Goal: Task Accomplishment & Management: Manage account settings

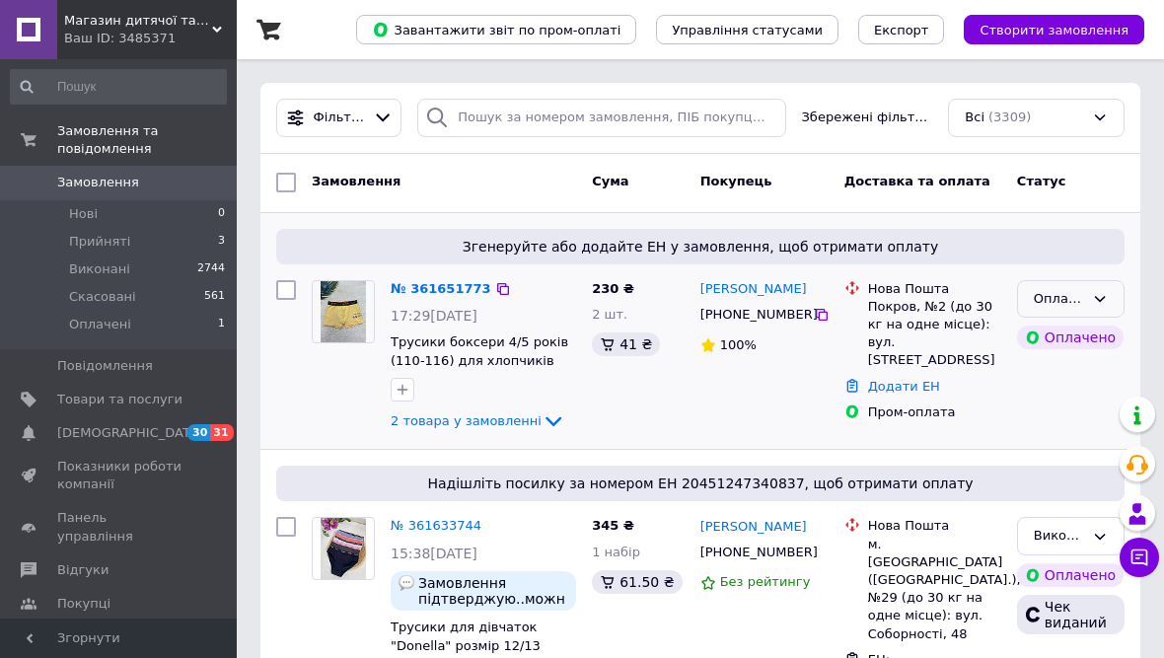
click at [1080, 301] on div "Оплачено" at bounding box center [1058, 299] width 50 height 21
click at [1076, 335] on li "Прийнято" at bounding box center [1071, 339] width 106 height 36
click at [376, 127] on icon at bounding box center [383, 117] width 21 height 21
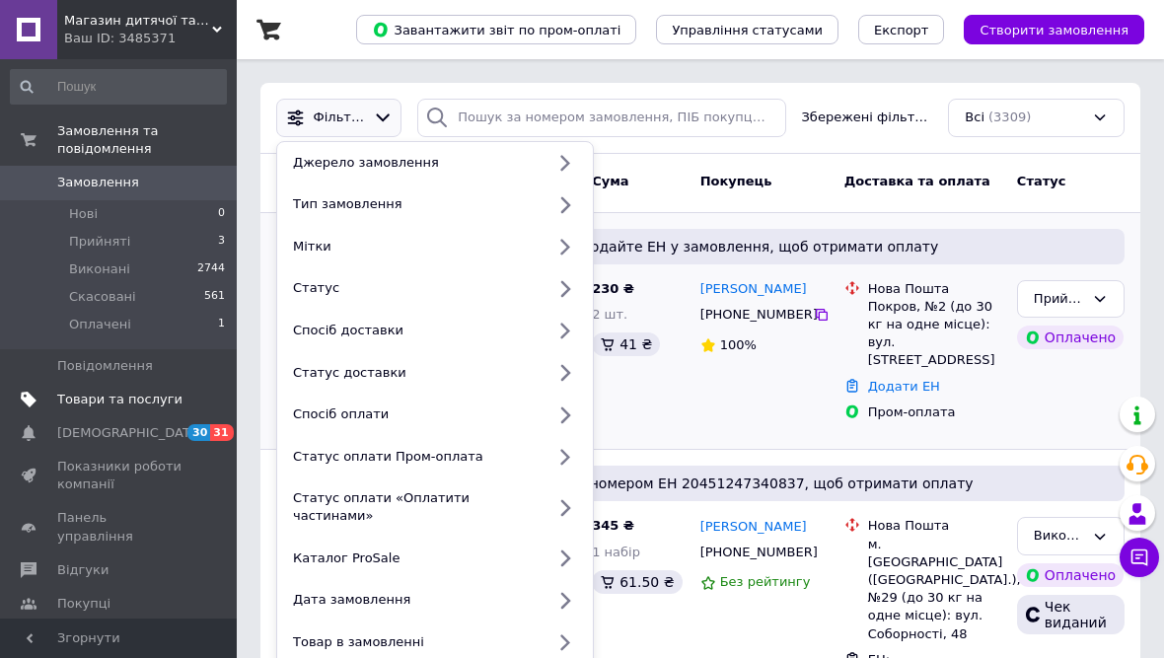
click at [173, 399] on span "Товари та послуги" at bounding box center [119, 399] width 125 height 18
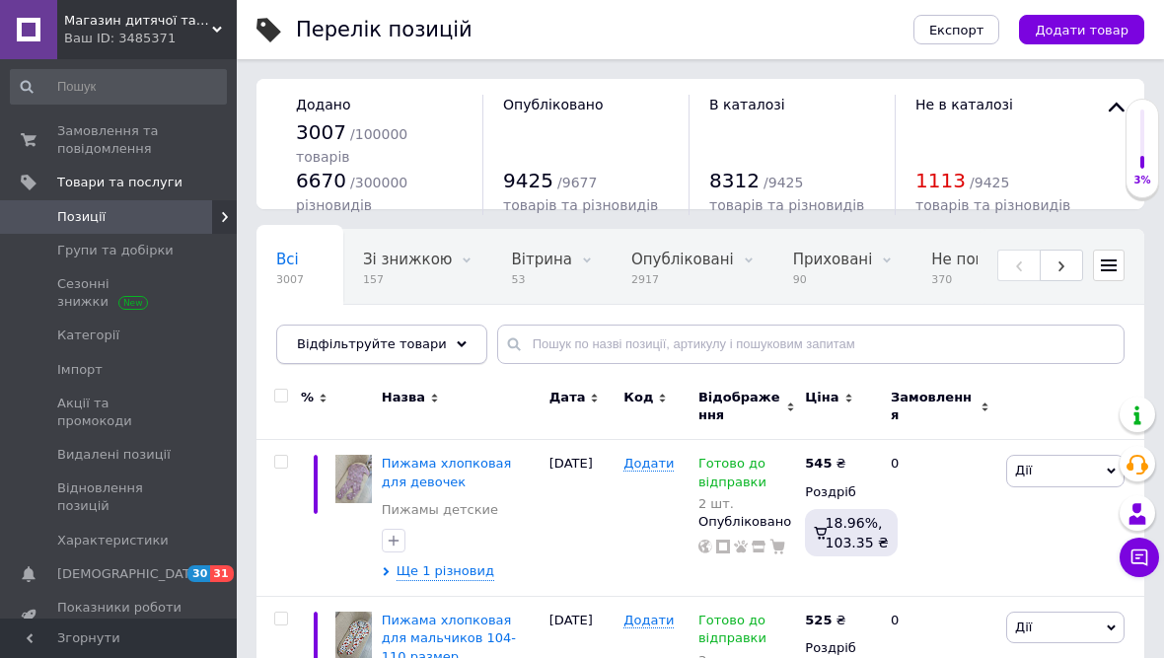
click at [452, 343] on div "Відфільтруйте товари" at bounding box center [381, 343] width 211 height 39
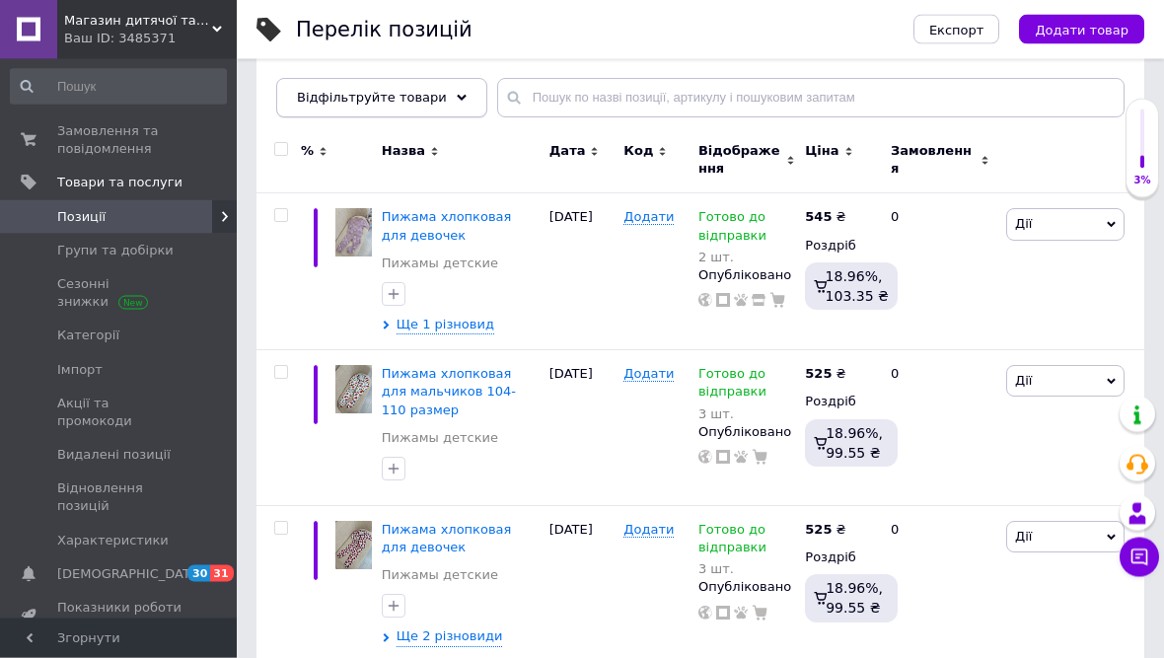
scroll to position [247, 0]
click at [450, 83] on div "Відфільтруйте товари" at bounding box center [381, 97] width 211 height 39
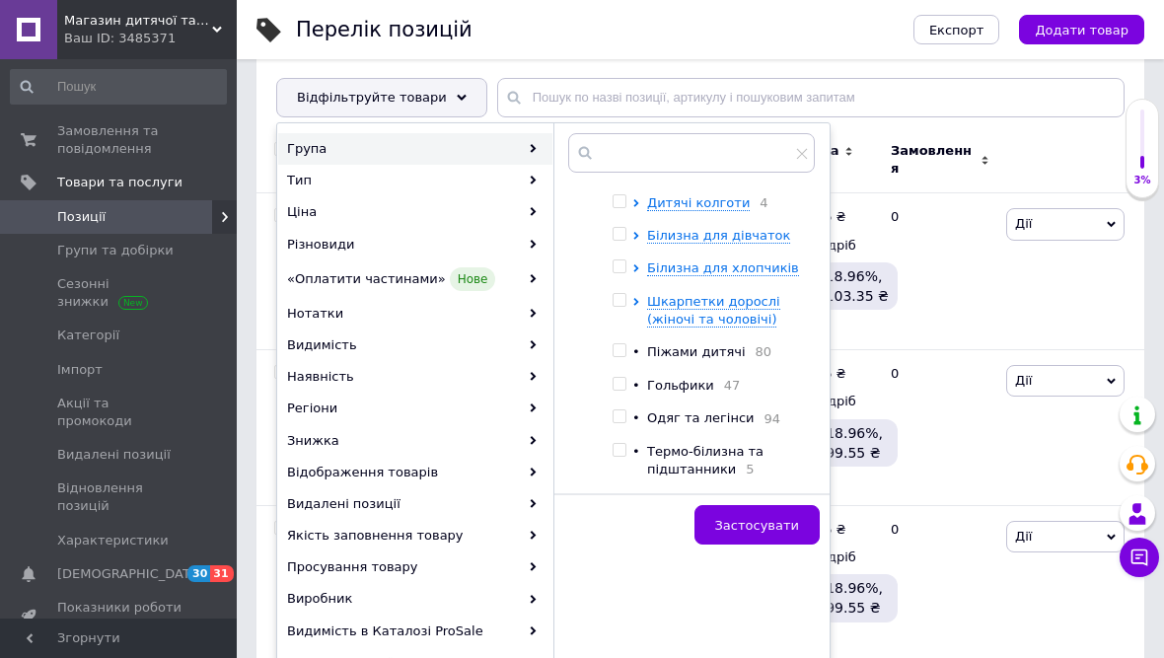
scroll to position [86, 0]
click at [731, 422] on span "Одяг та легінси" at bounding box center [700, 418] width 107 height 15
checkbox input "true"
click at [780, 529] on span "Застосувати" at bounding box center [757, 525] width 84 height 15
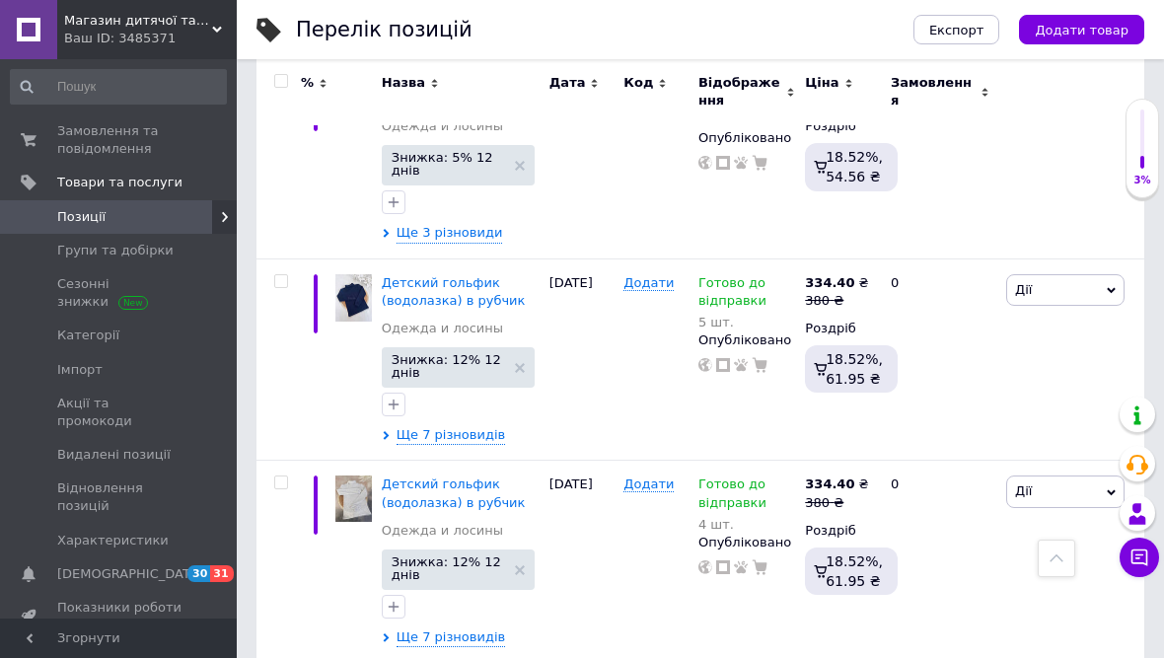
scroll to position [8020, 0]
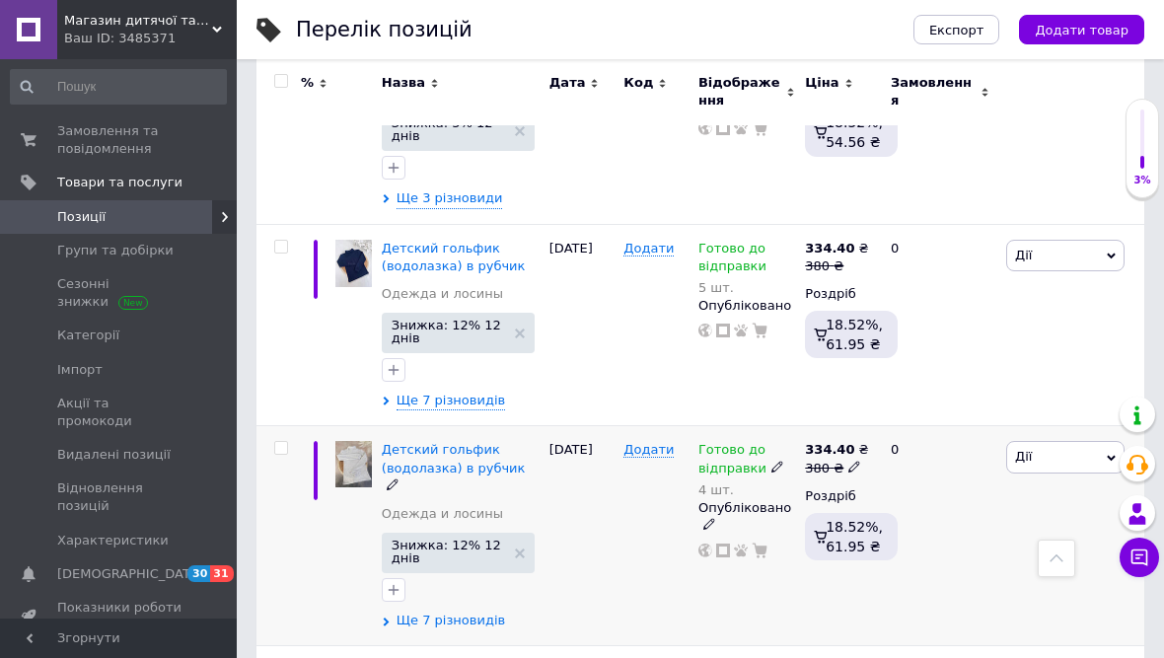
click at [475, 611] on span "Ще 7 різновидів" at bounding box center [450, 620] width 108 height 18
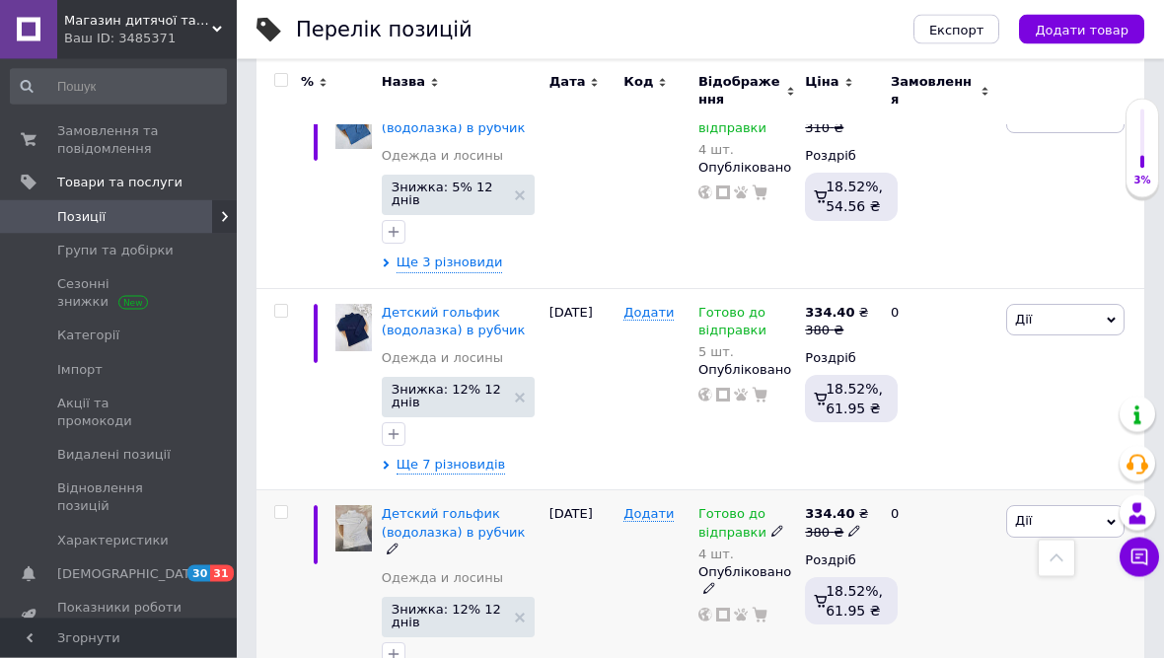
scroll to position [7956, 0]
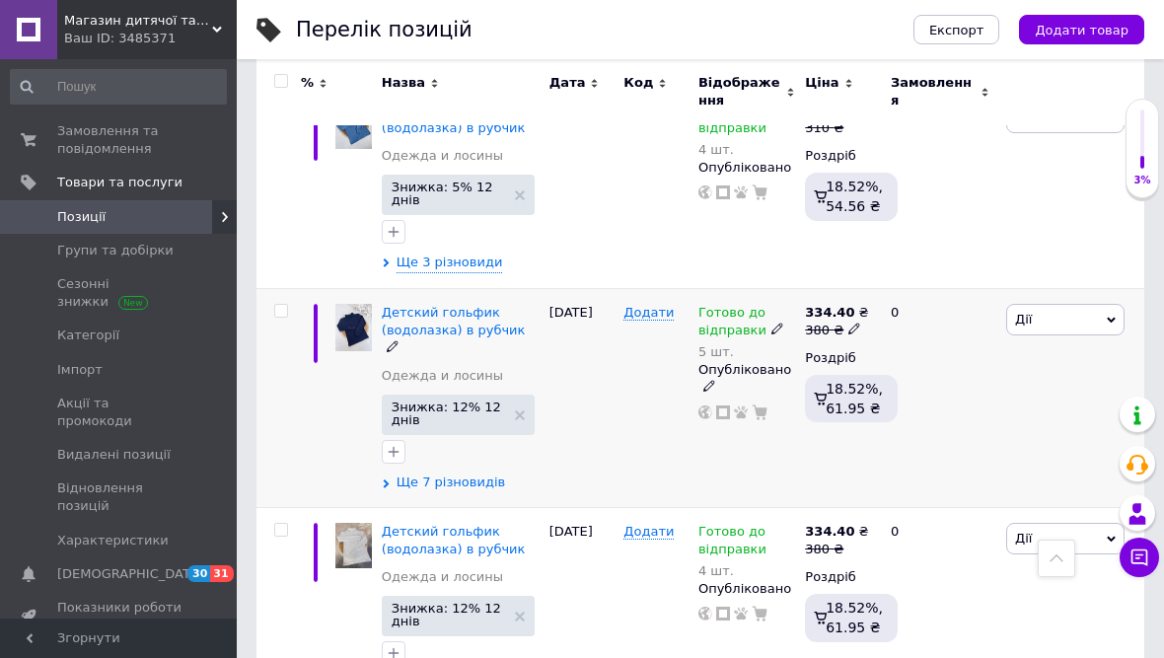
click at [464, 473] on span "Ще 7 різновидів" at bounding box center [450, 482] width 108 height 18
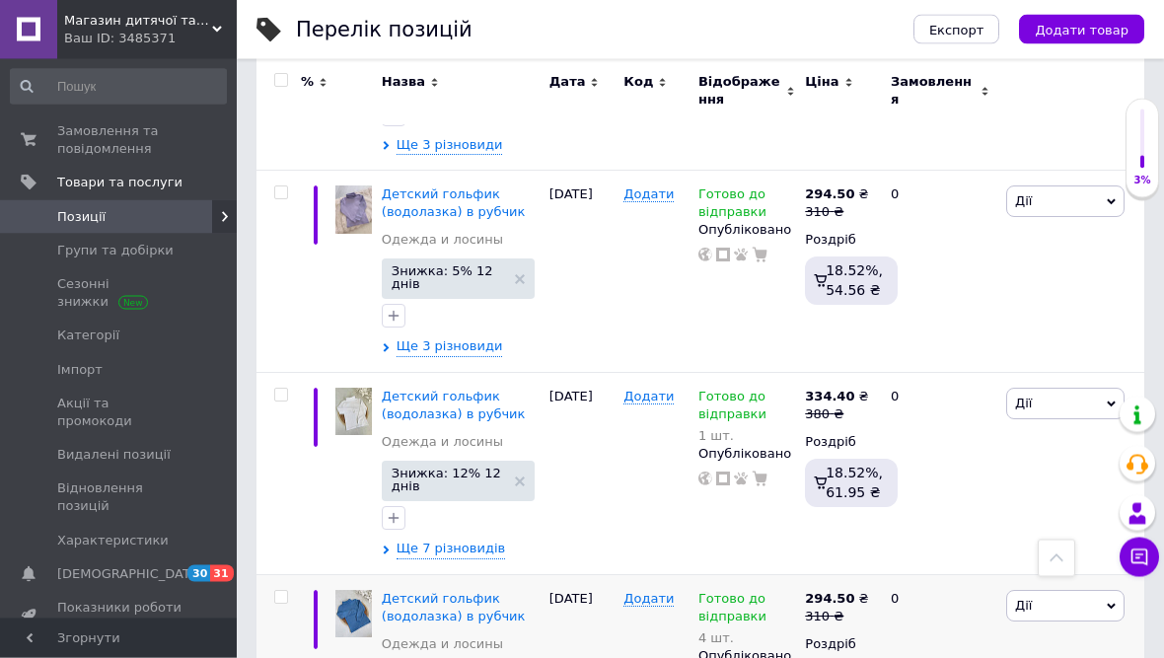
scroll to position [7468, 0]
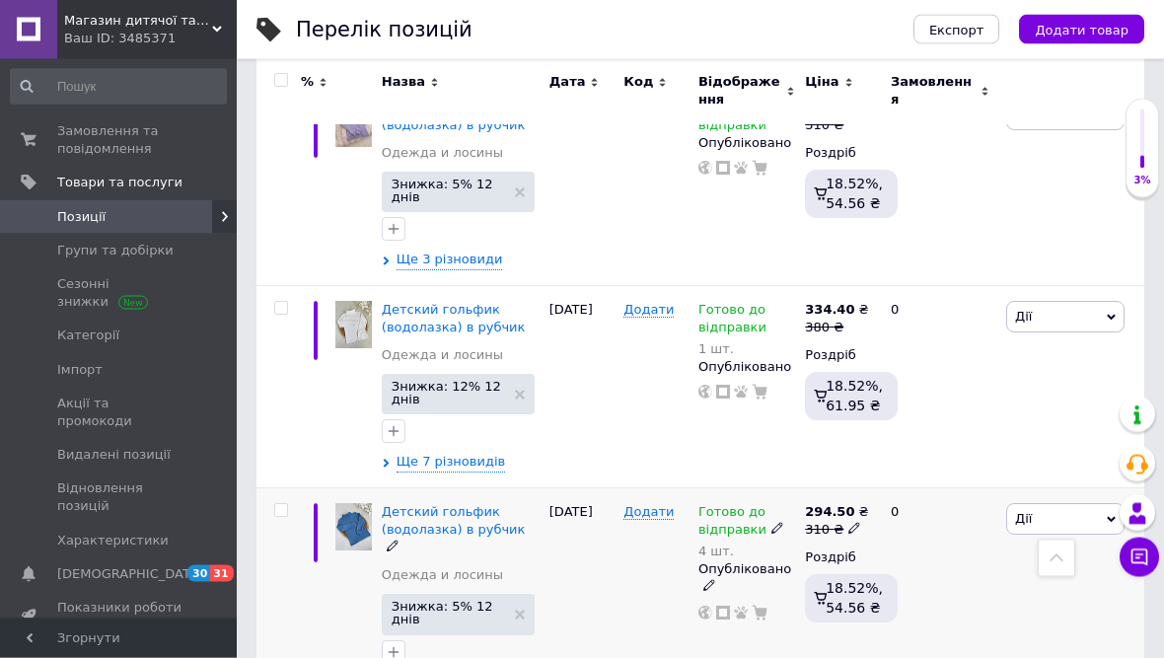
scroll to position [7555, 0]
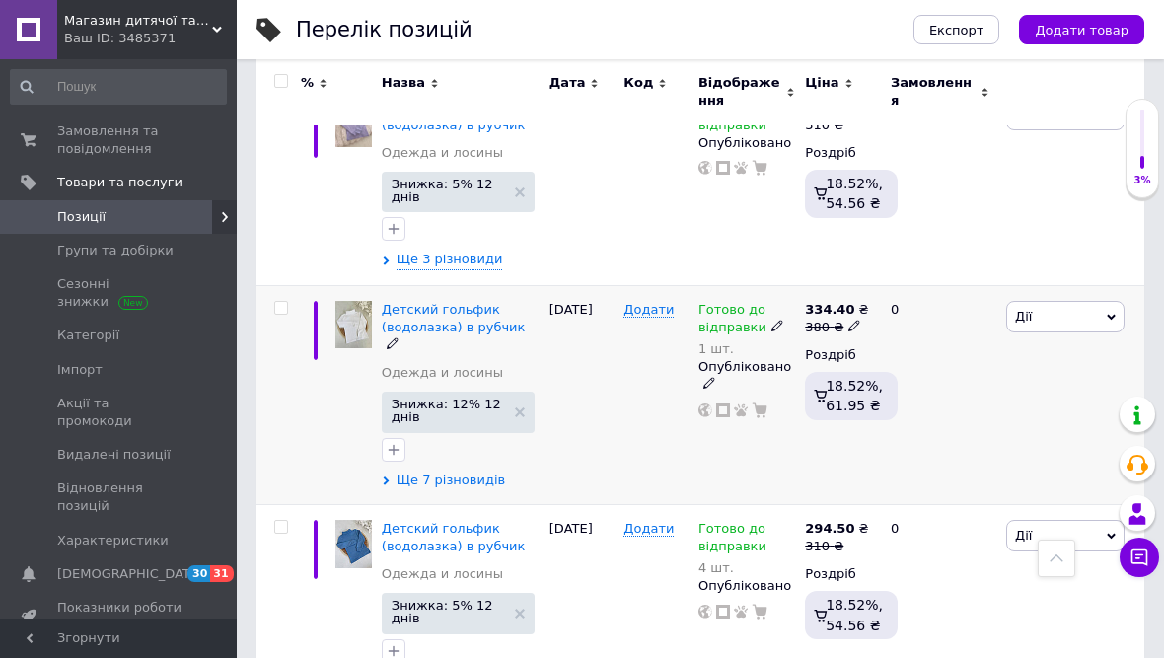
click at [426, 471] on span "Ще 7 різновидів" at bounding box center [450, 480] width 108 height 18
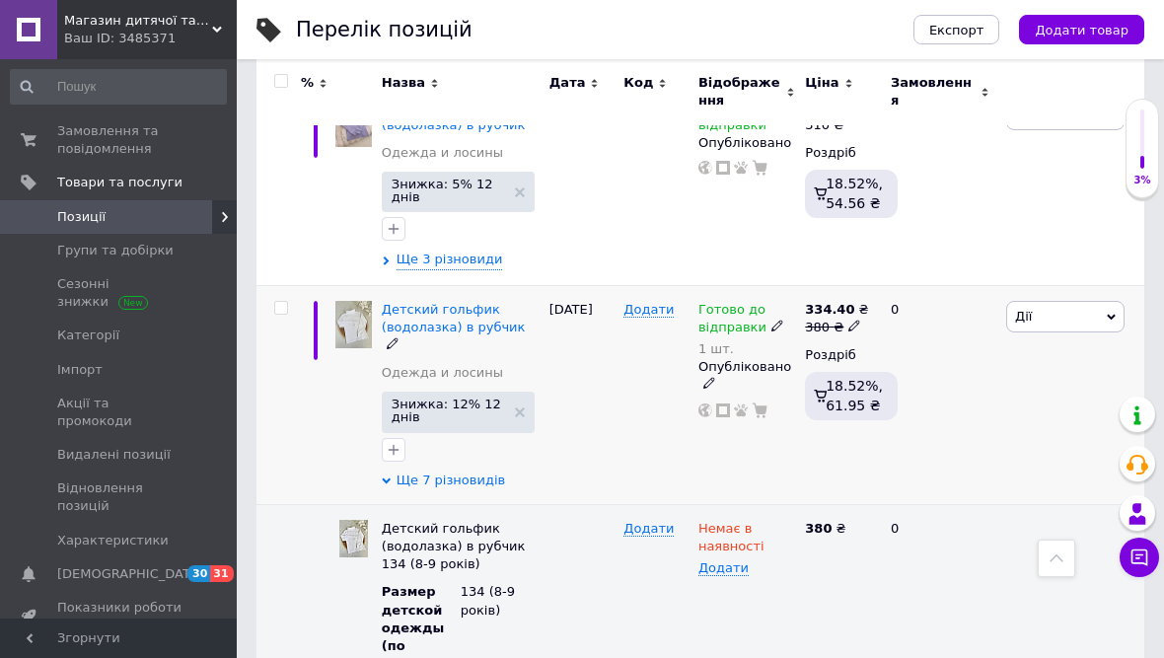
click at [419, 471] on span "Ще 7 різновидів" at bounding box center [450, 480] width 108 height 18
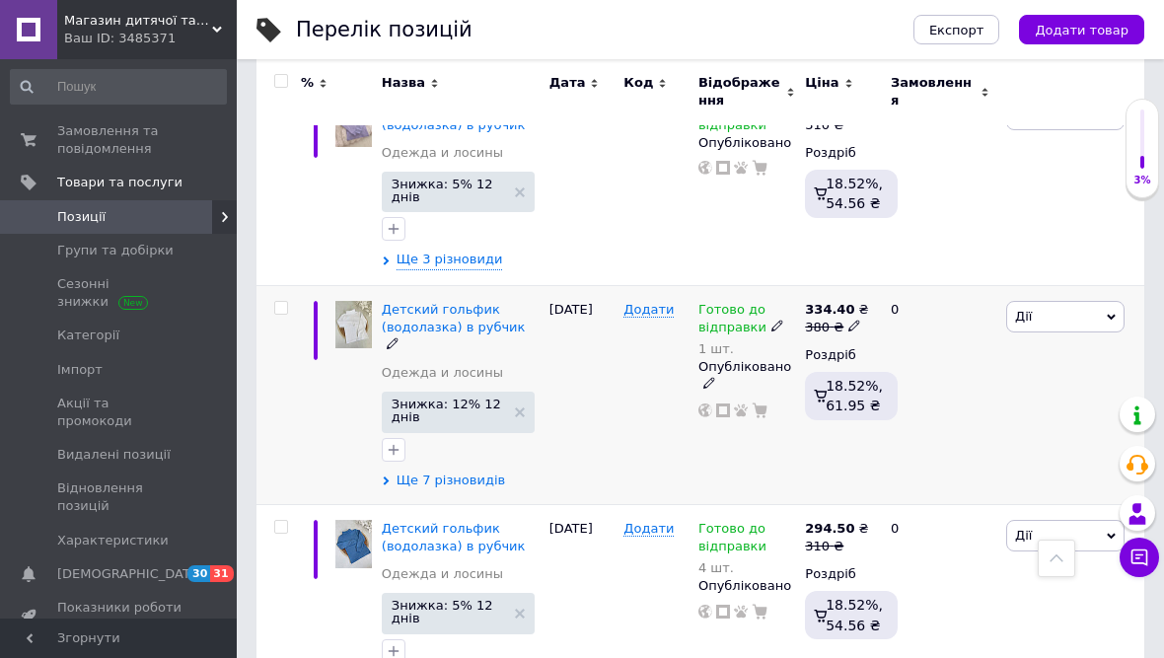
click at [426, 471] on span "Ще 7 різновидів" at bounding box center [450, 480] width 108 height 18
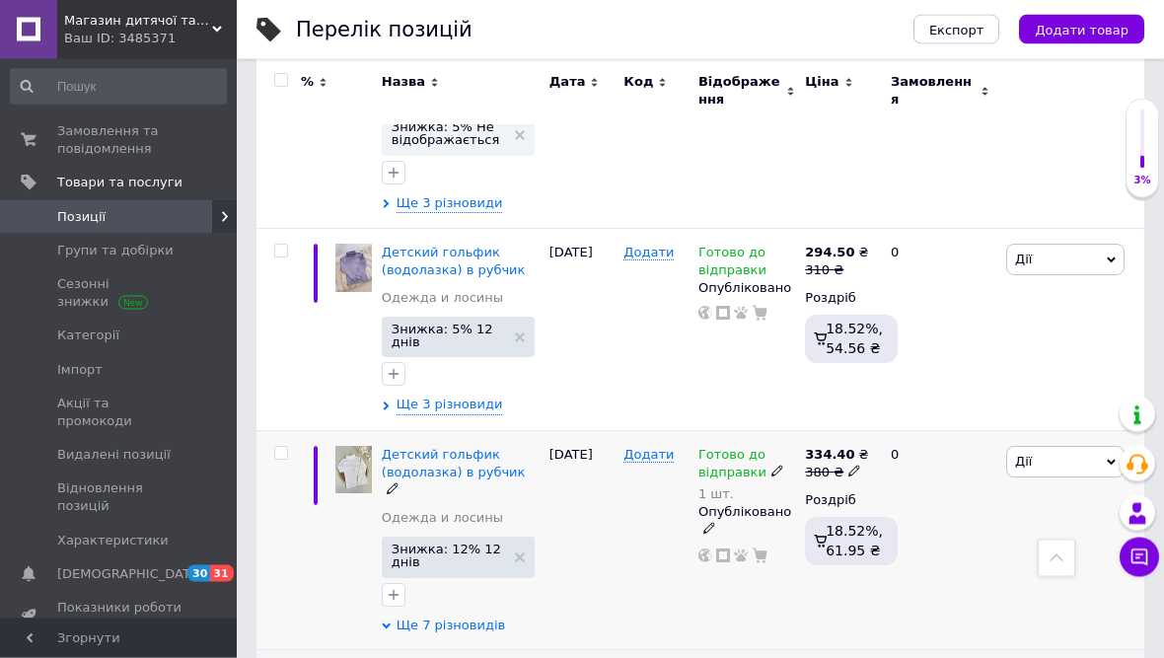
scroll to position [7359, 0]
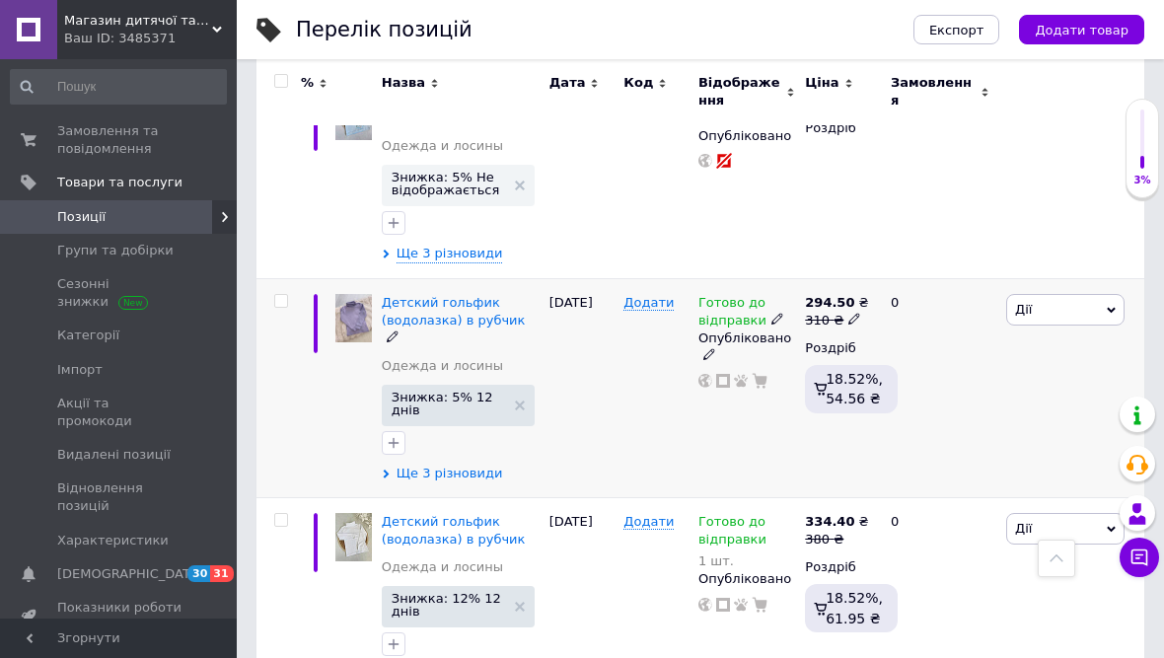
click at [420, 464] on span "Ще 3 різновиди" at bounding box center [449, 473] width 106 height 18
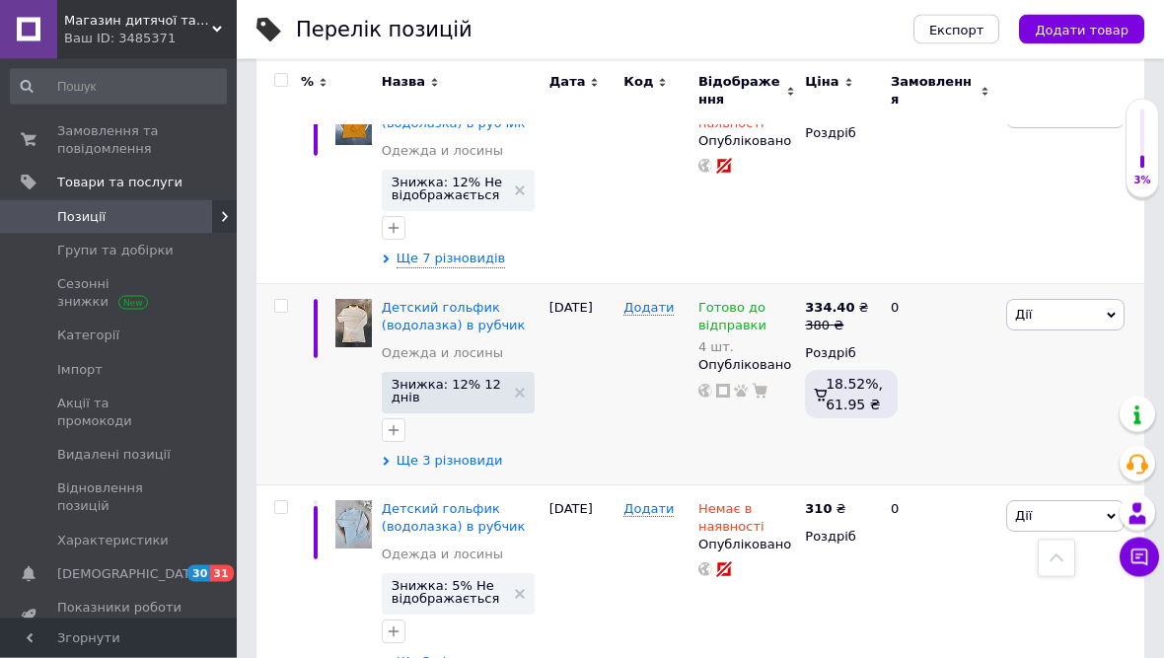
scroll to position [6950, 0]
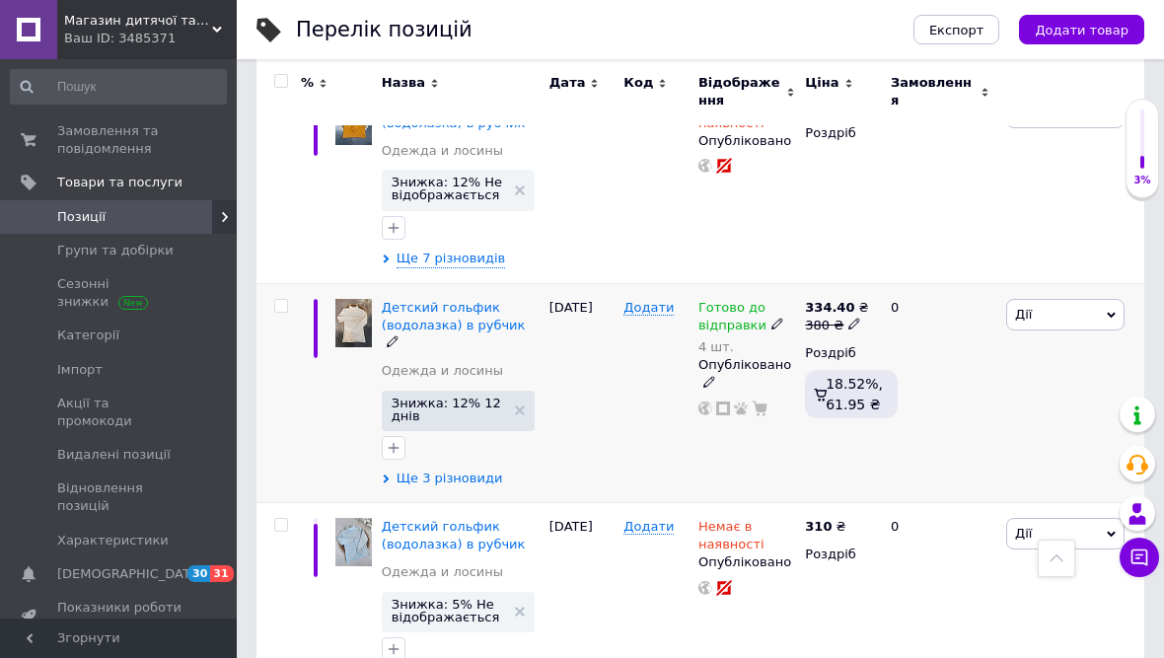
click at [441, 469] on span "Ще 3 різновиди" at bounding box center [449, 478] width 106 height 18
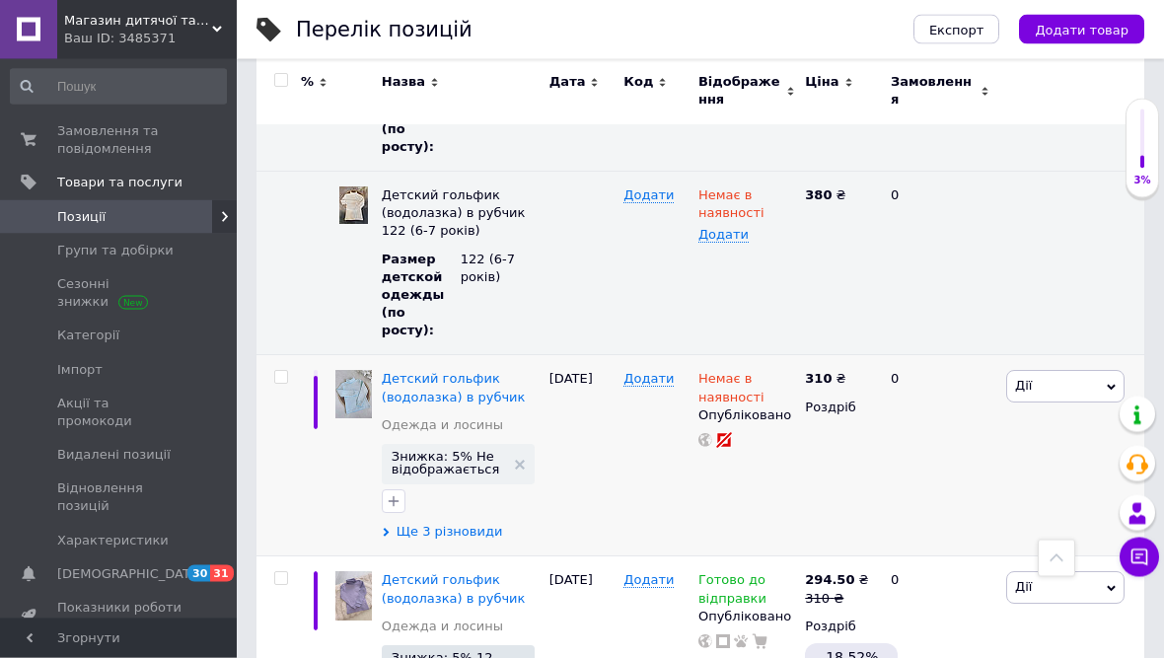
scroll to position [7650, 0]
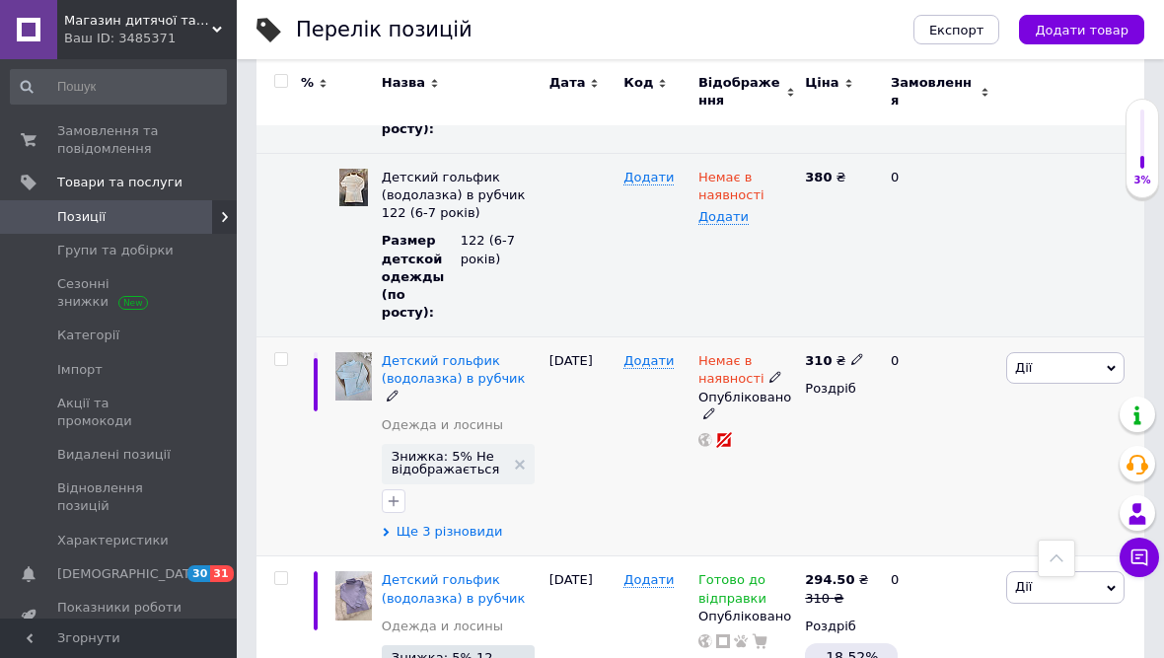
click at [413, 523] on span "Ще 3 різновиди" at bounding box center [449, 532] width 106 height 18
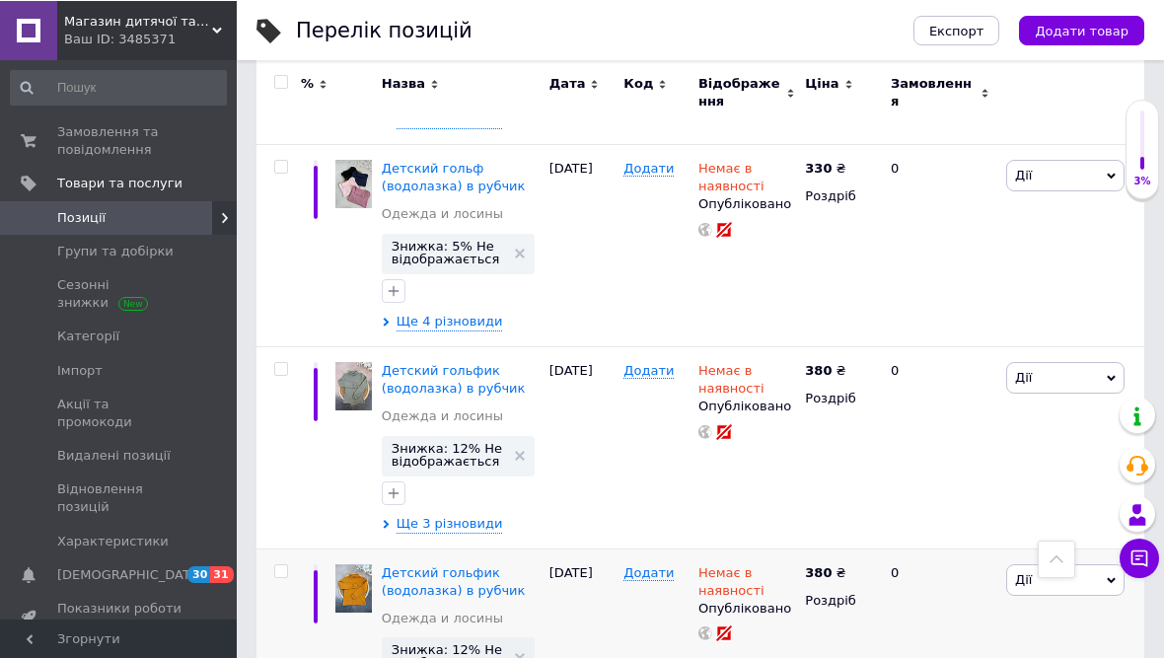
scroll to position [6483, 0]
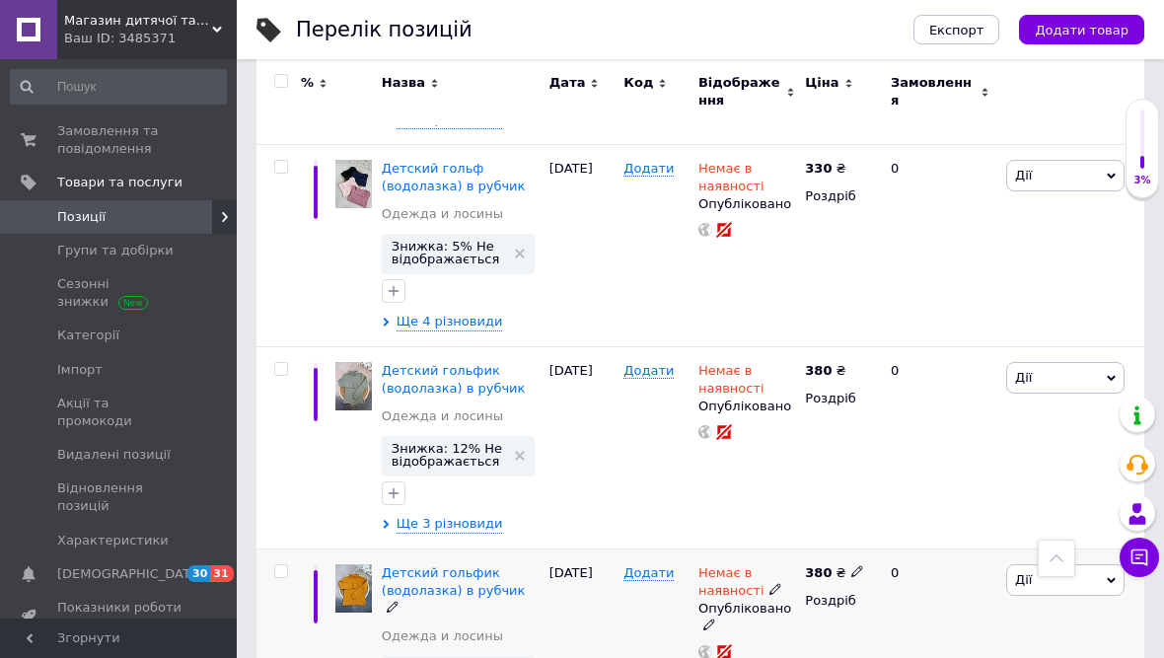
click at [479, 633] on div "Детский гольфик (водолазка) в рубчик Одежда и лосины Знижка: 12% Не відображаєт…" at bounding box center [461, 657] width 168 height 219
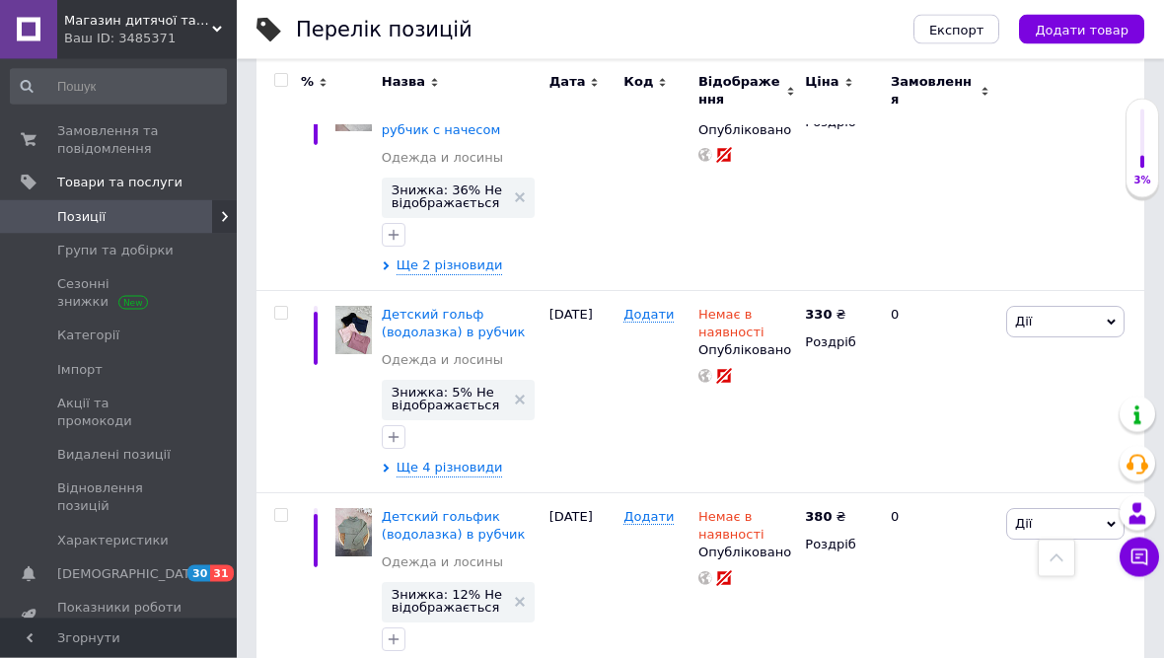
scroll to position [6304, 0]
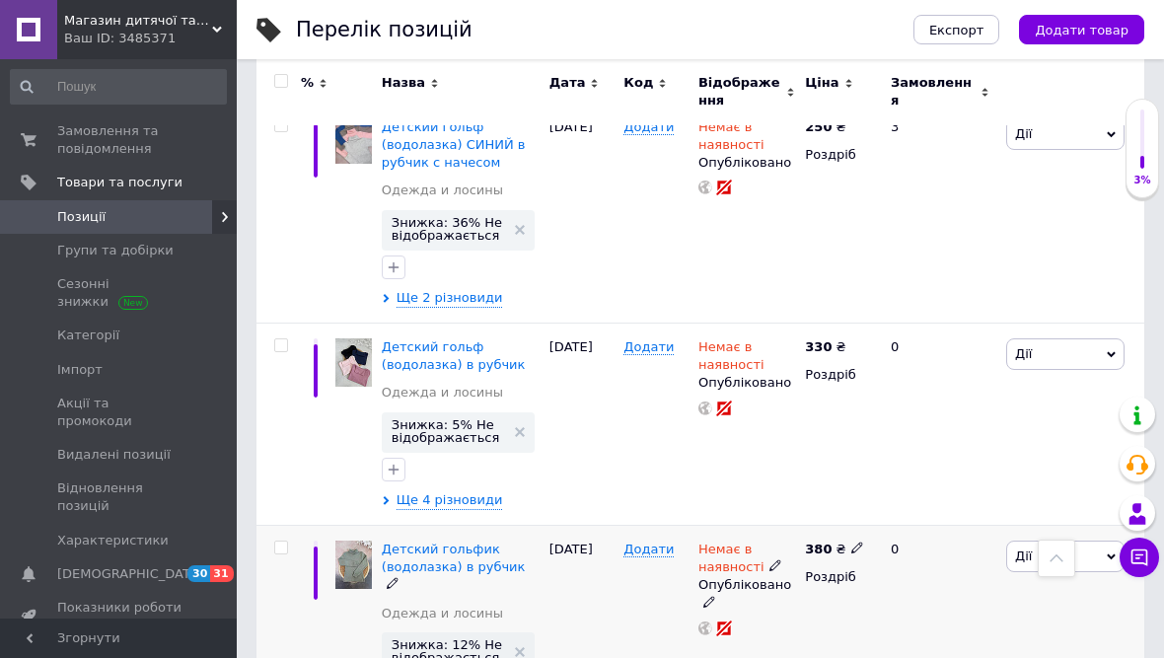
click at [473, 612] on div "Детский гольфик (водолазка) в рубчик Одежда и лосины Знижка: 12% Не відображаєт…" at bounding box center [461, 634] width 168 height 219
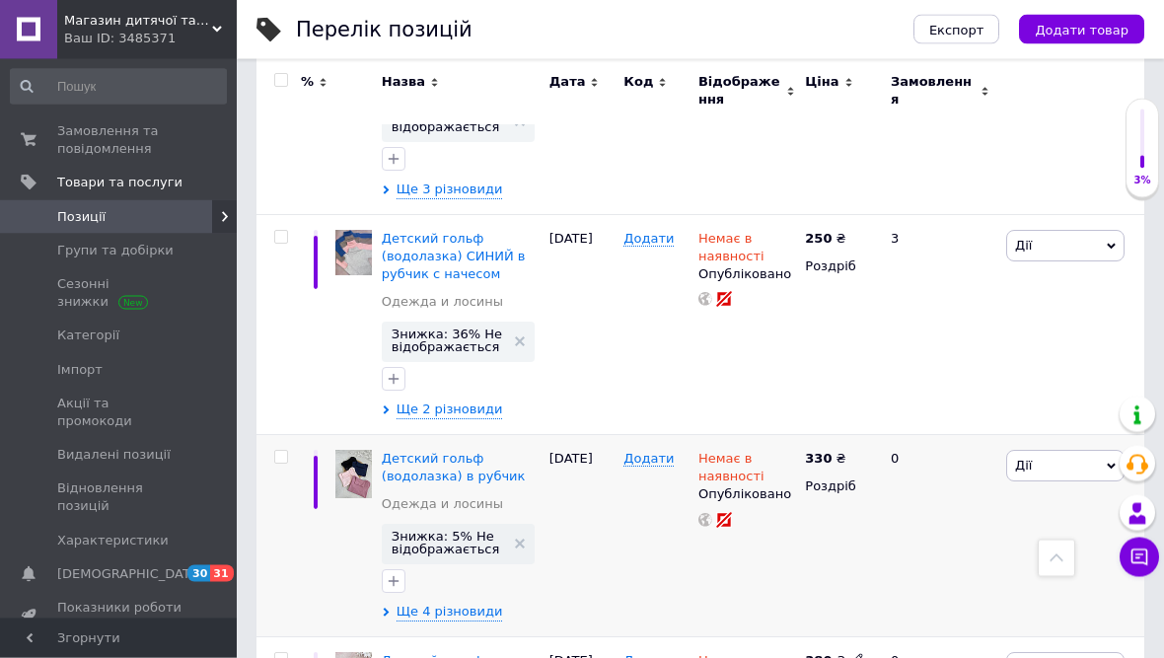
scroll to position [6193, 0]
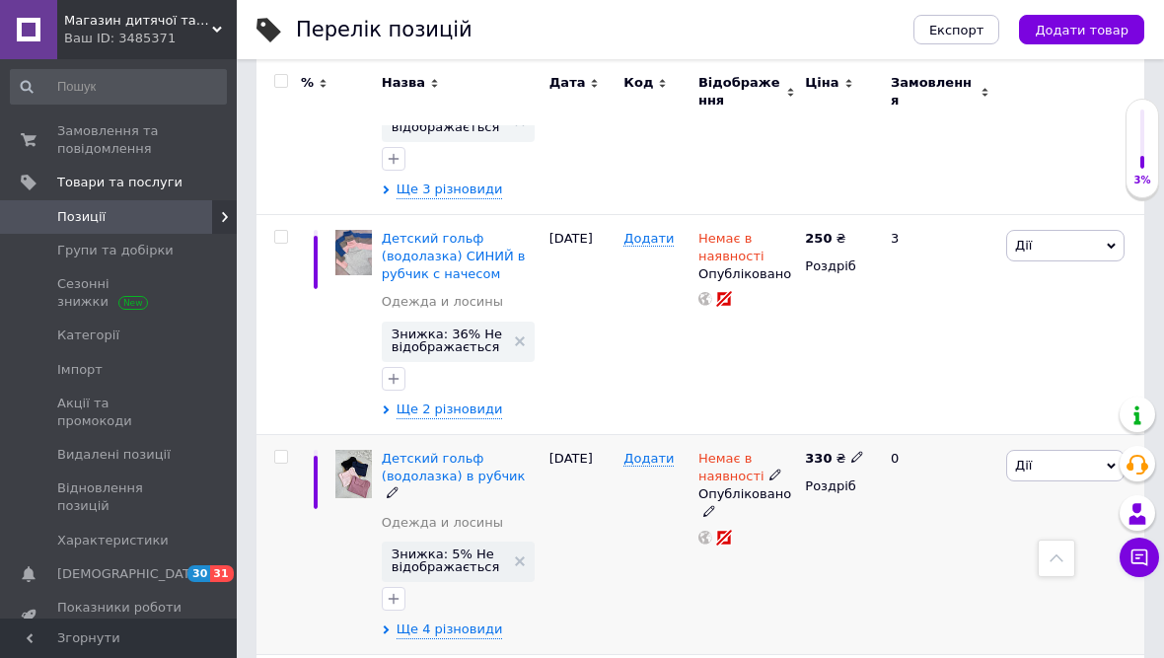
click at [464, 532] on div "Детский гольф (водолазка) в рубчик Одежда и лосины Знижка: 5% Не відображається…" at bounding box center [461, 545] width 168 height 220
click at [468, 620] on span "Ще 4 різновиди" at bounding box center [449, 629] width 106 height 18
click at [475, 620] on span "Ще 4 різновиди" at bounding box center [449, 629] width 106 height 18
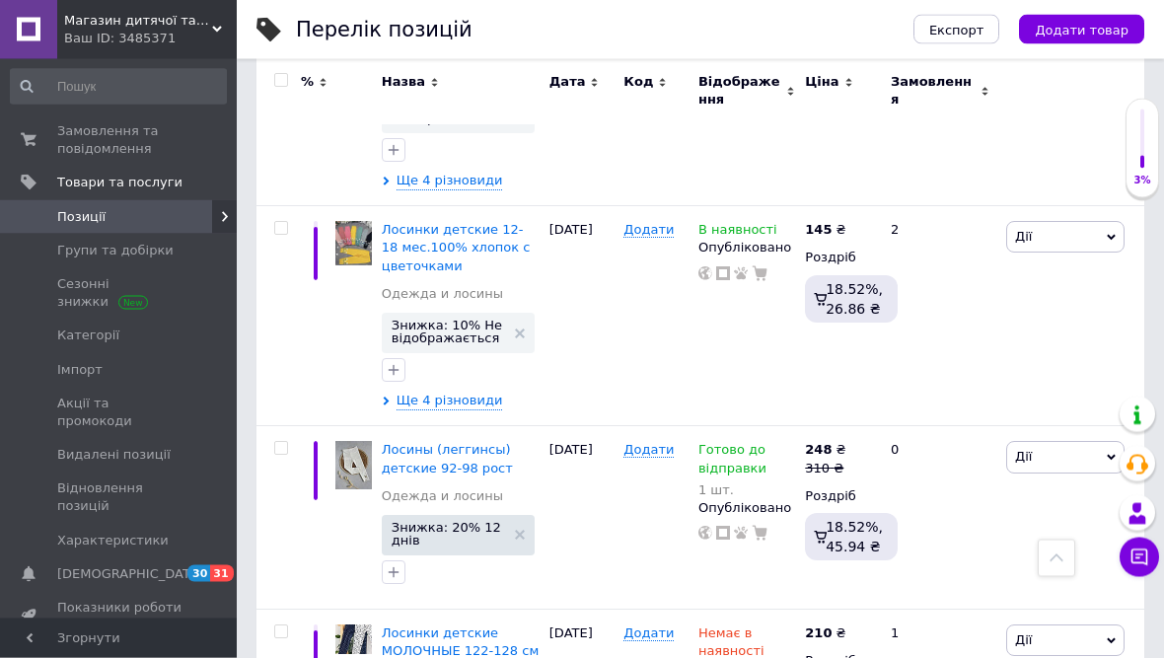
scroll to position [3197, 0]
